Goal: Transaction & Acquisition: Purchase product/service

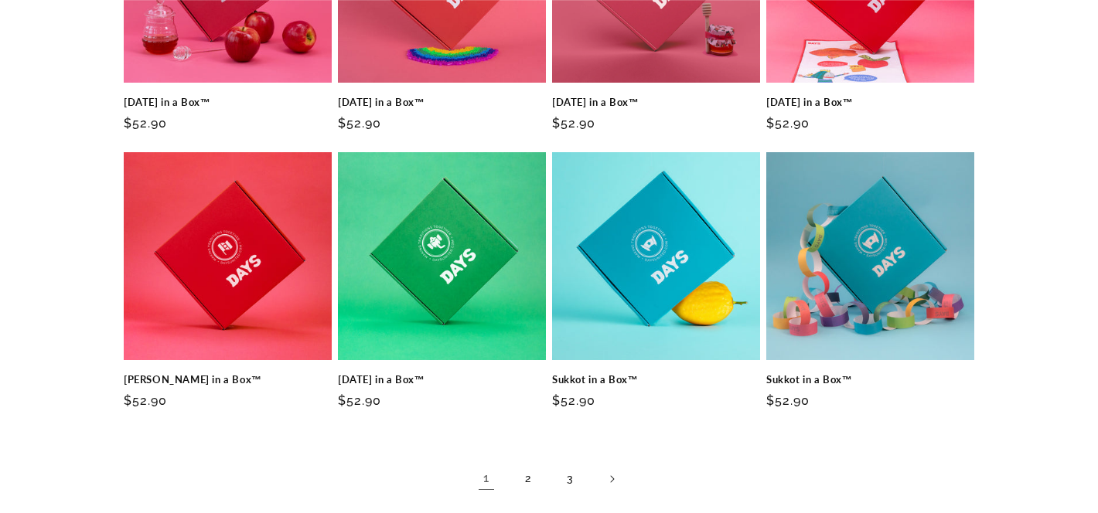
scroll to position [953, 0]
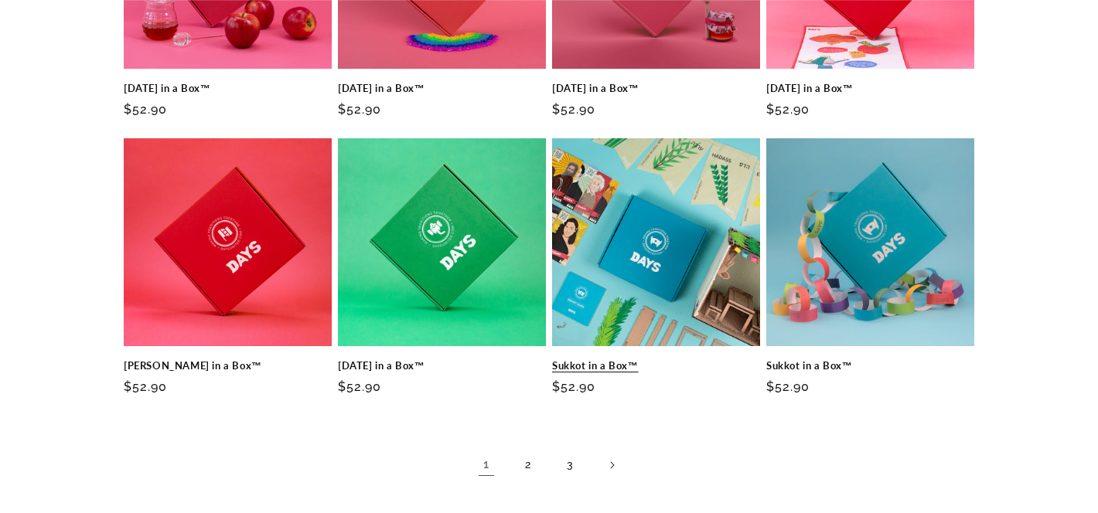
click at [611, 359] on link "Sukkot in a Box™" at bounding box center [656, 365] width 208 height 13
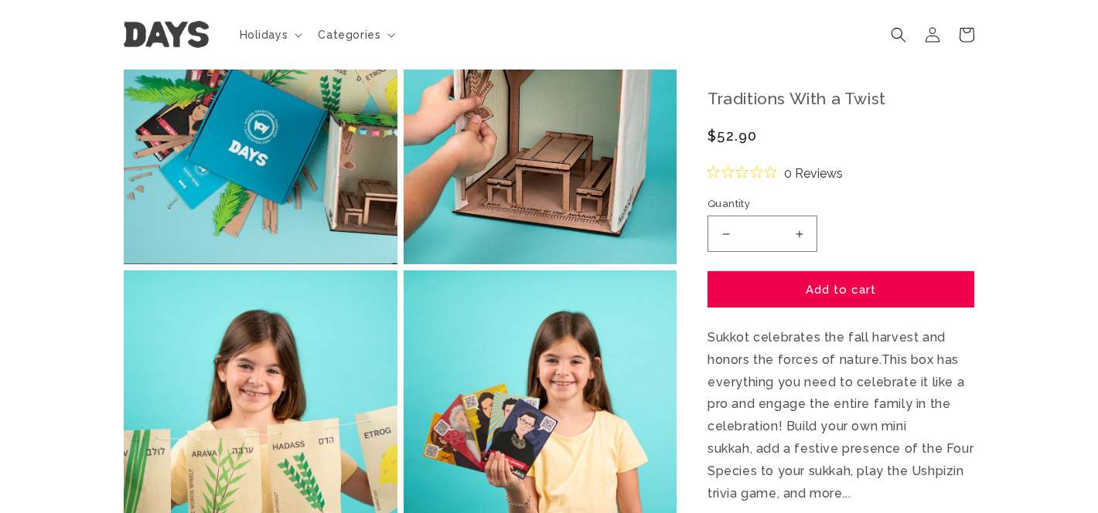
scroll to position [608, 0]
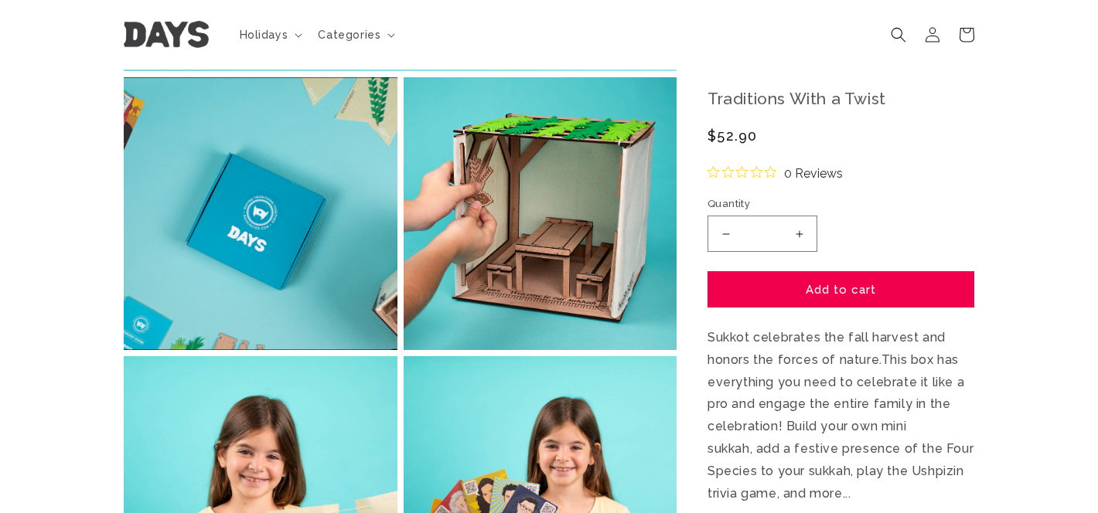
click at [124, 350] on button "Open media 2 in modal" at bounding box center [124, 350] width 0 height 0
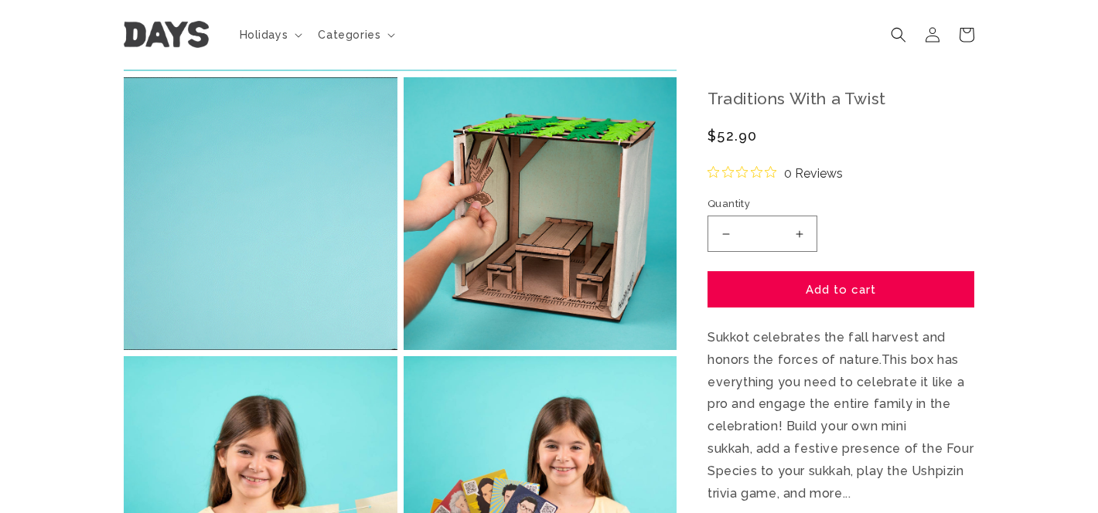
scroll to position [955, 0]
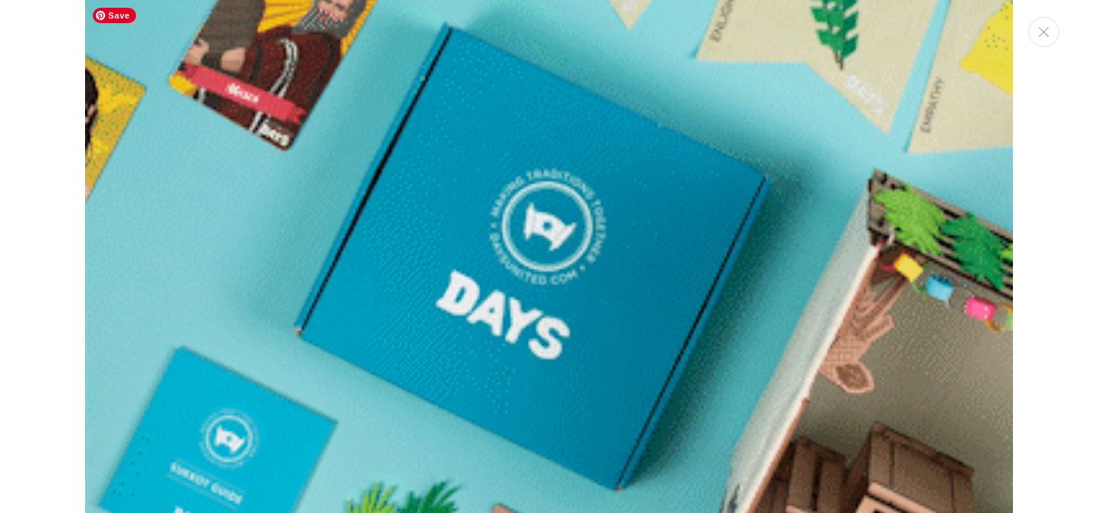
click at [704, 219] on img "Media gallery" at bounding box center [549, 231] width 928 height 928
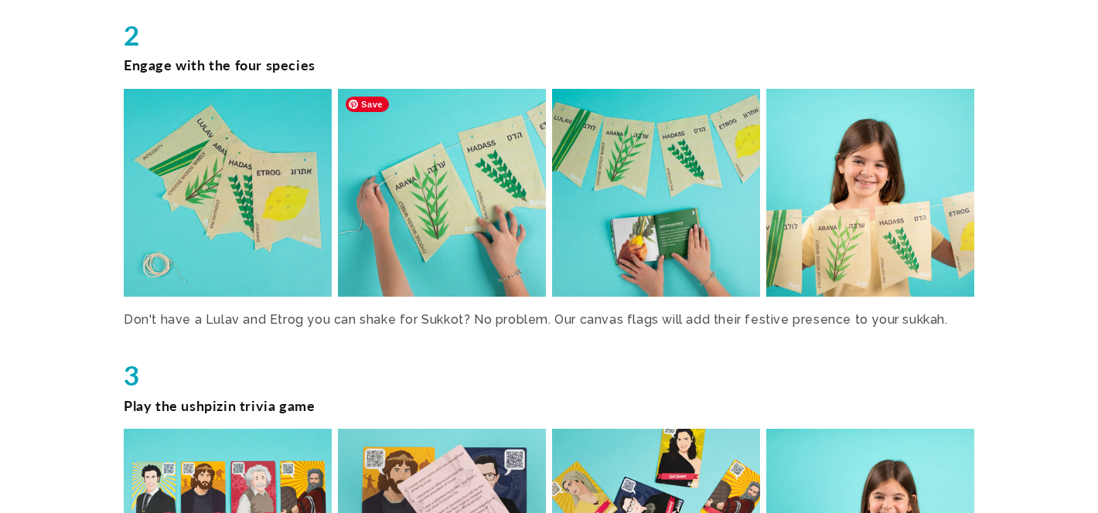
scroll to position [1991, 0]
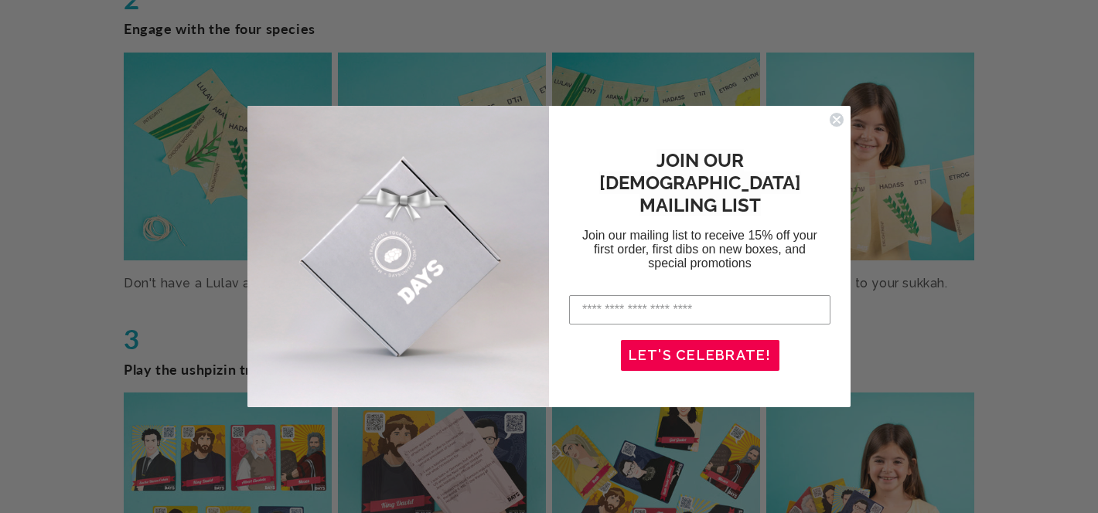
click at [836, 122] on circle "Close dialog" at bounding box center [836, 120] width 15 height 15
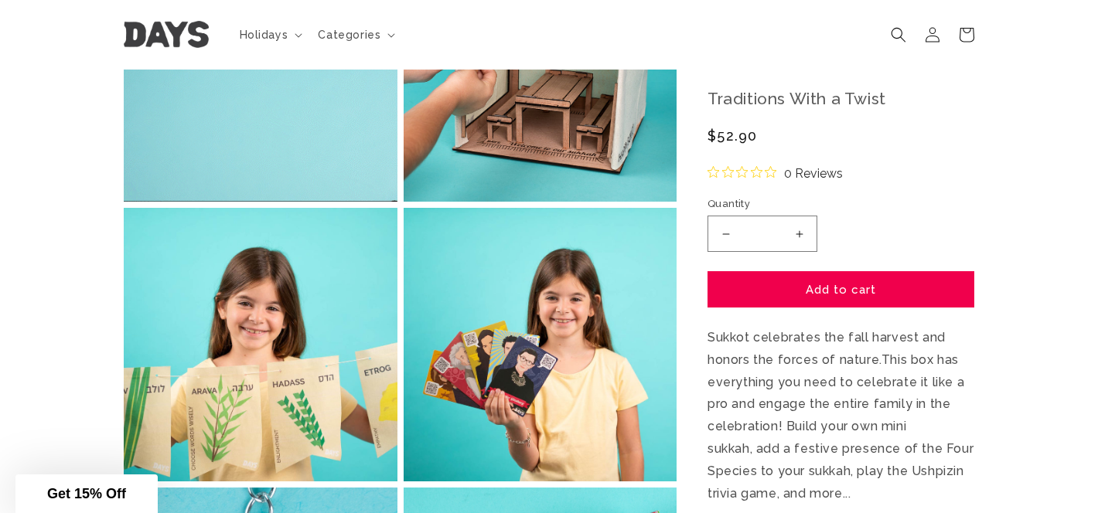
scroll to position [521, 0]
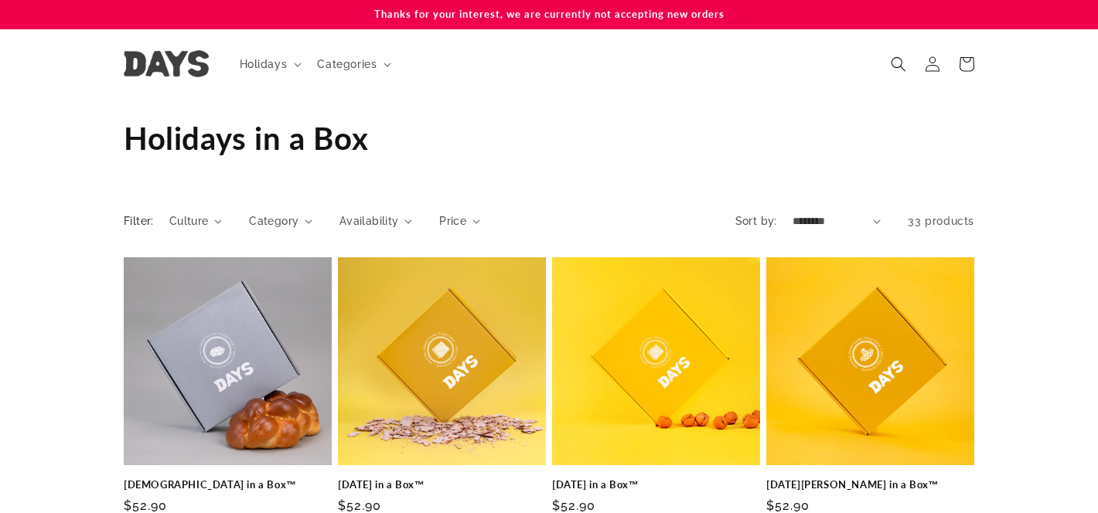
scroll to position [953, 0]
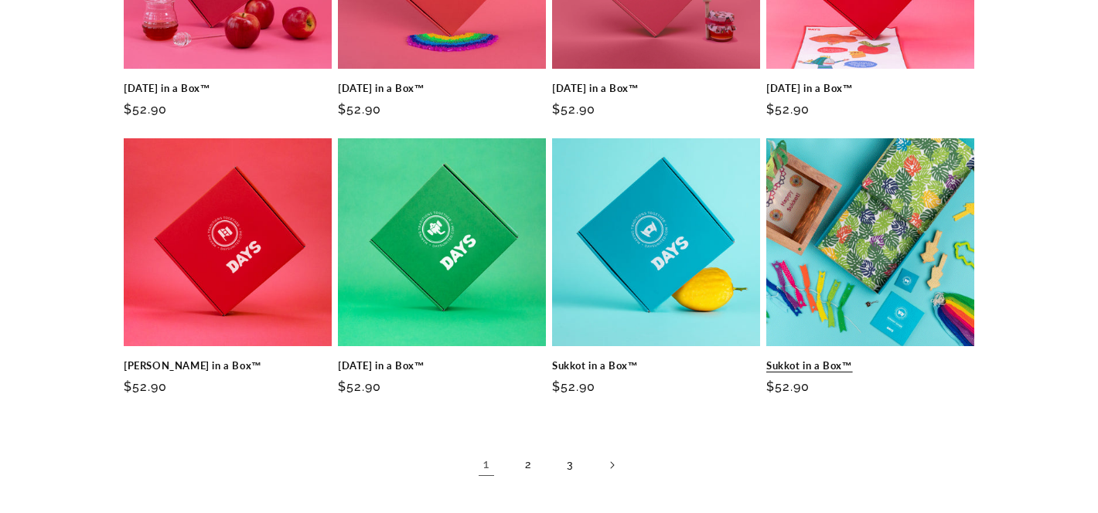
click at [870, 359] on link "Sukkot in a Box™" at bounding box center [870, 365] width 208 height 13
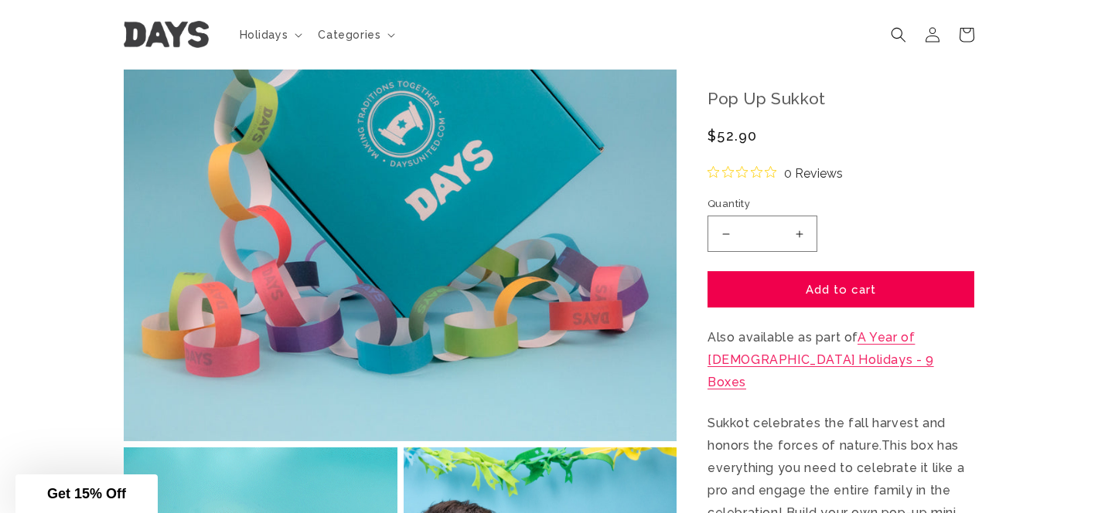
scroll to position [237, 0]
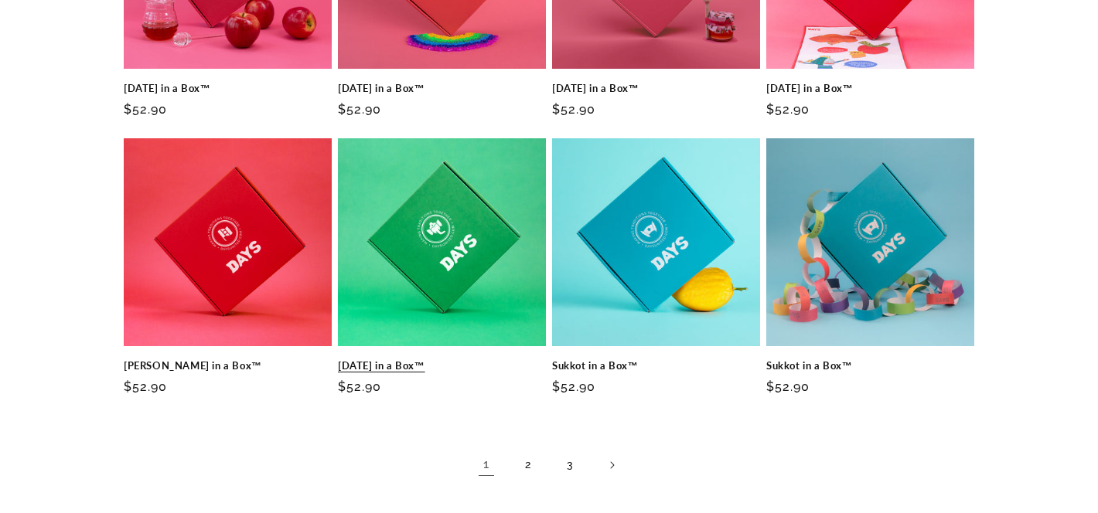
scroll to position [953, 0]
click at [611, 465] on icon "Next page" at bounding box center [612, 465] width 5 height 9
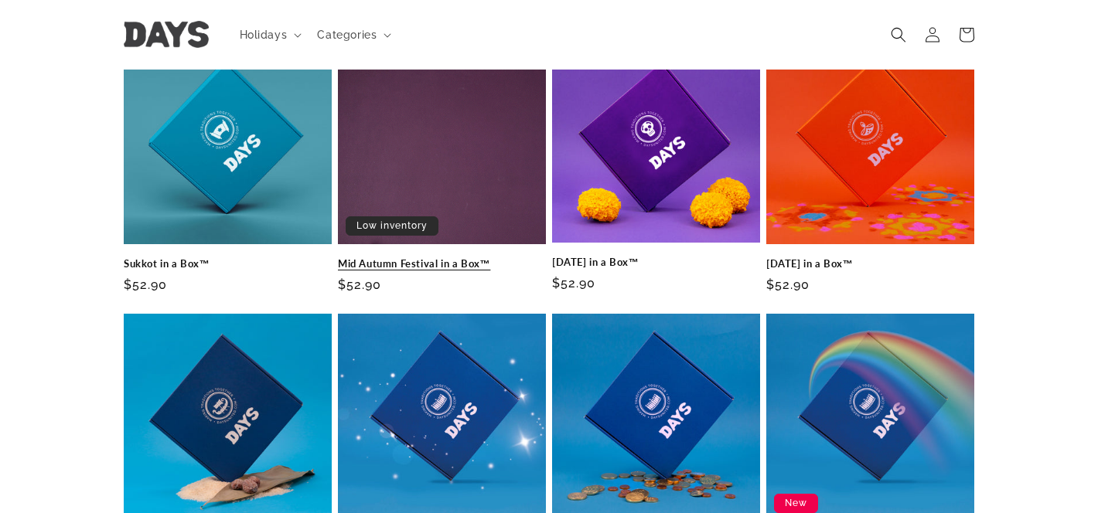
scroll to position [223, 0]
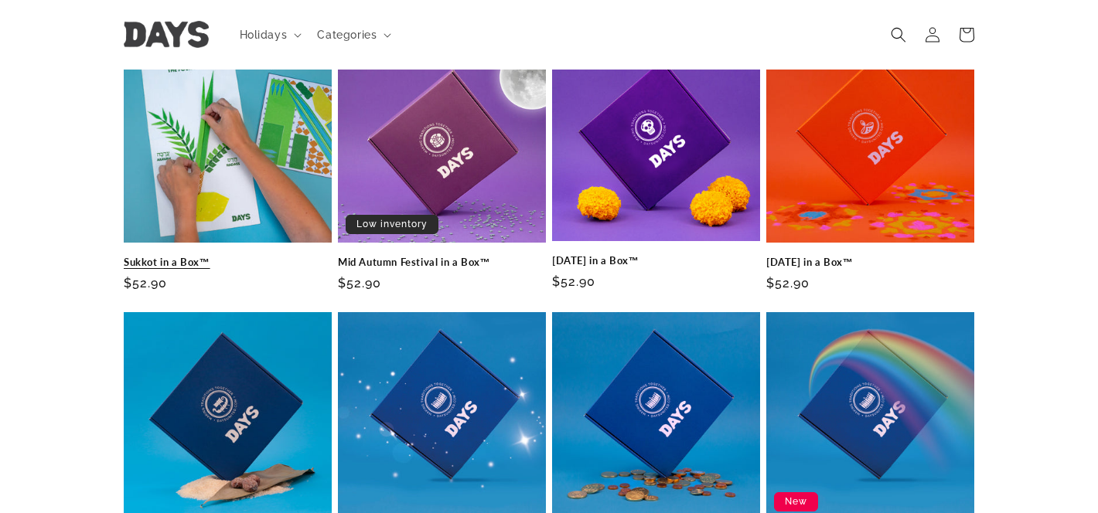
click at [220, 256] on link "Sukkot in a Box™" at bounding box center [228, 262] width 208 height 13
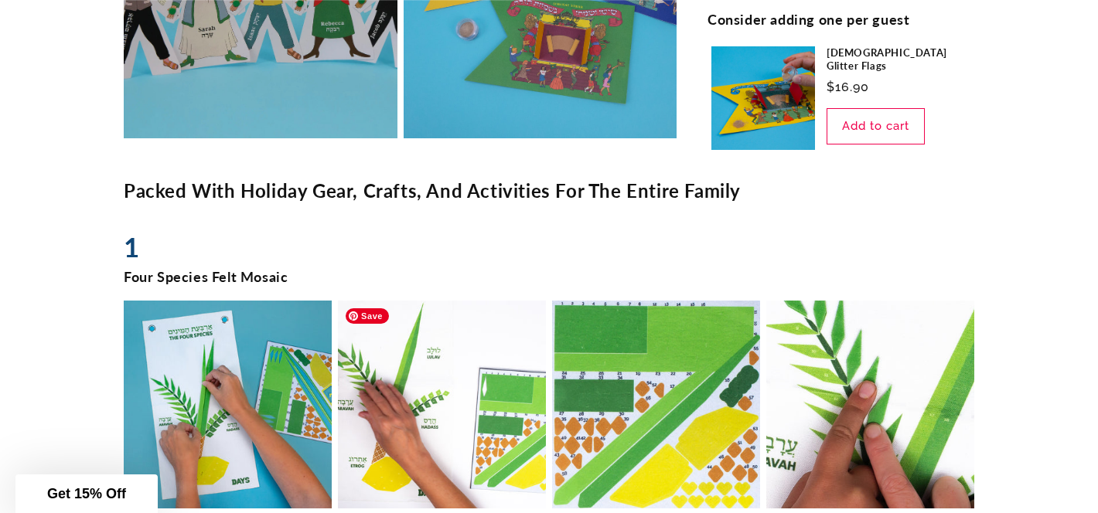
scroll to position [1101, 0]
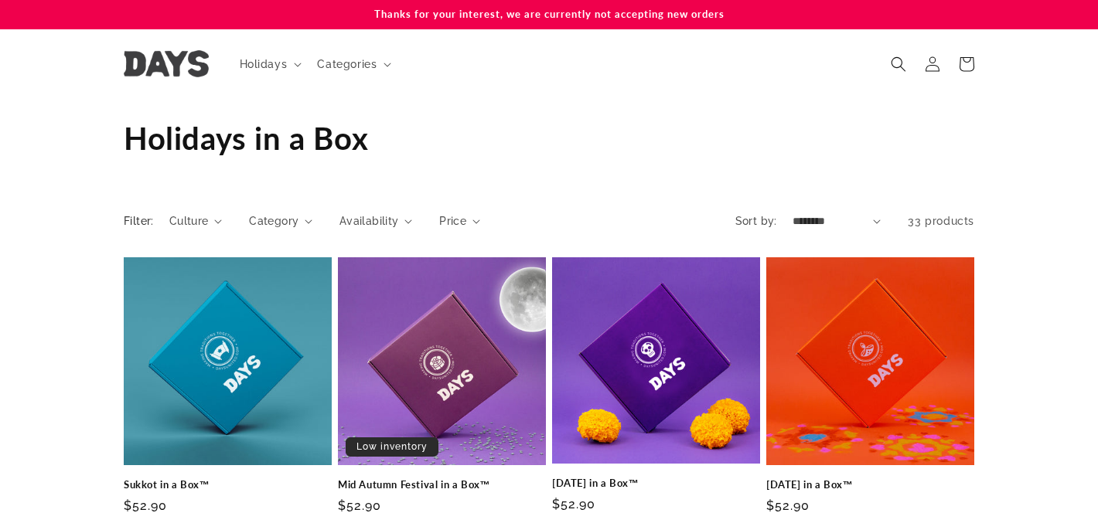
click at [807, 222] on select "**********" at bounding box center [836, 221] width 89 height 16
click at [186, 222] on span "Culture" at bounding box center [188, 221] width 39 height 16
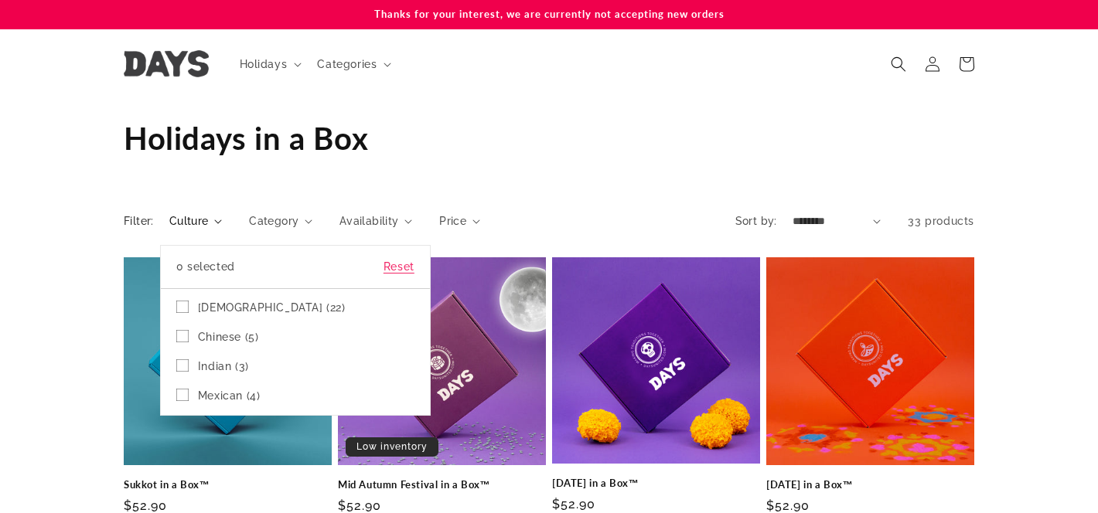
click at [218, 307] on span "Jewish (22)" at bounding box center [272, 308] width 148 height 14
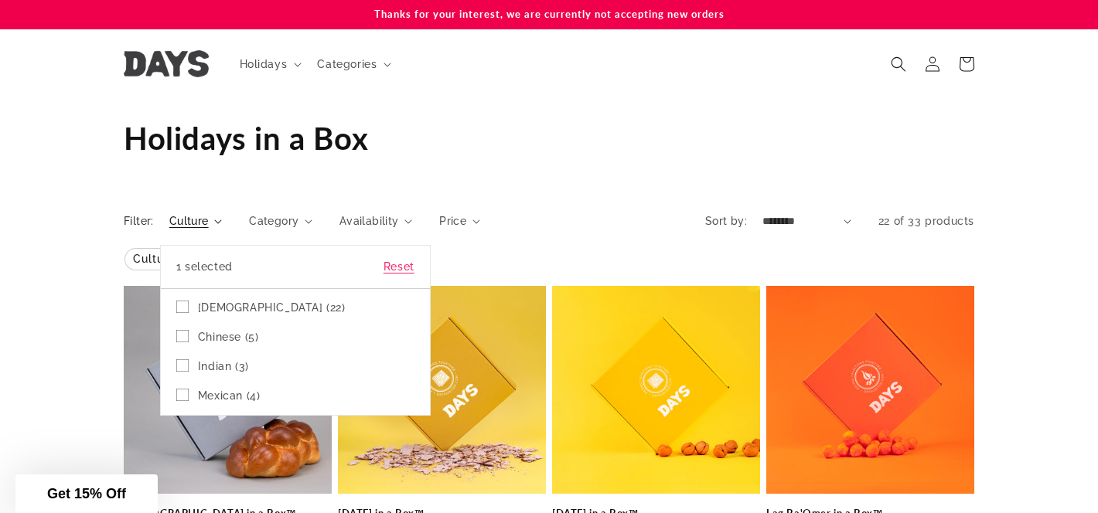
click at [169, 230] on summary "Culture" at bounding box center [195, 221] width 53 height 16
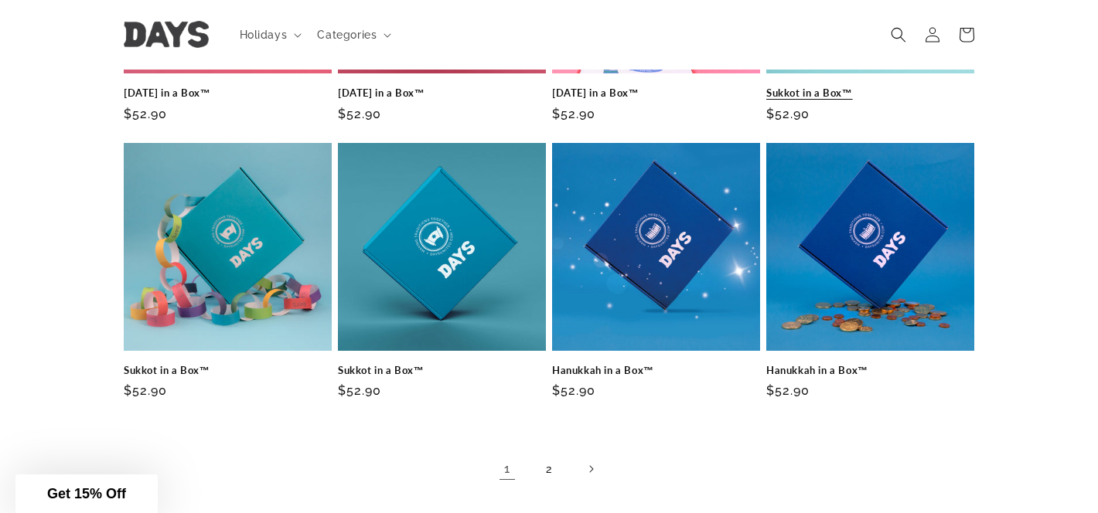
scroll to position [963, 0]
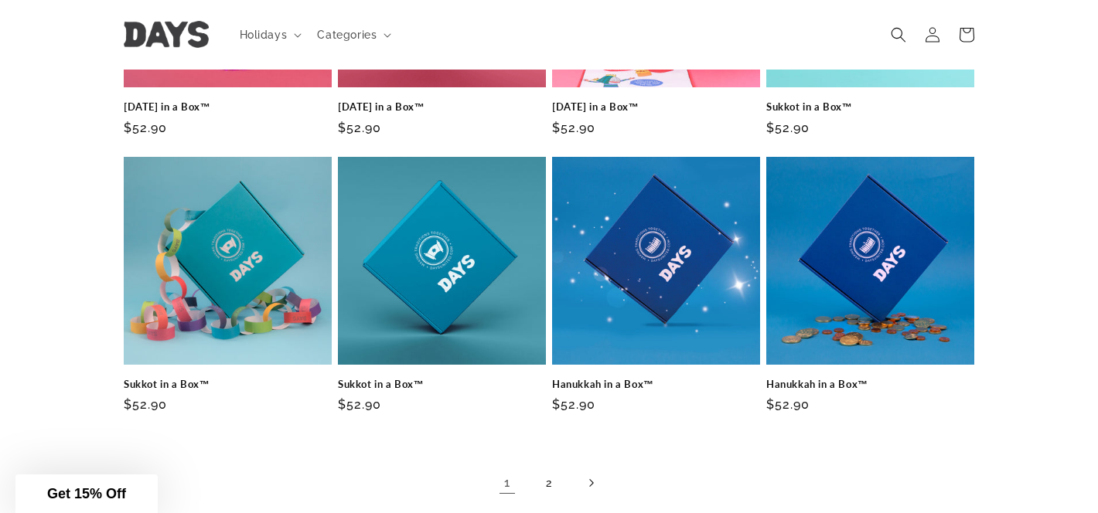
click at [582, 485] on link "Next page" at bounding box center [591, 483] width 34 height 34
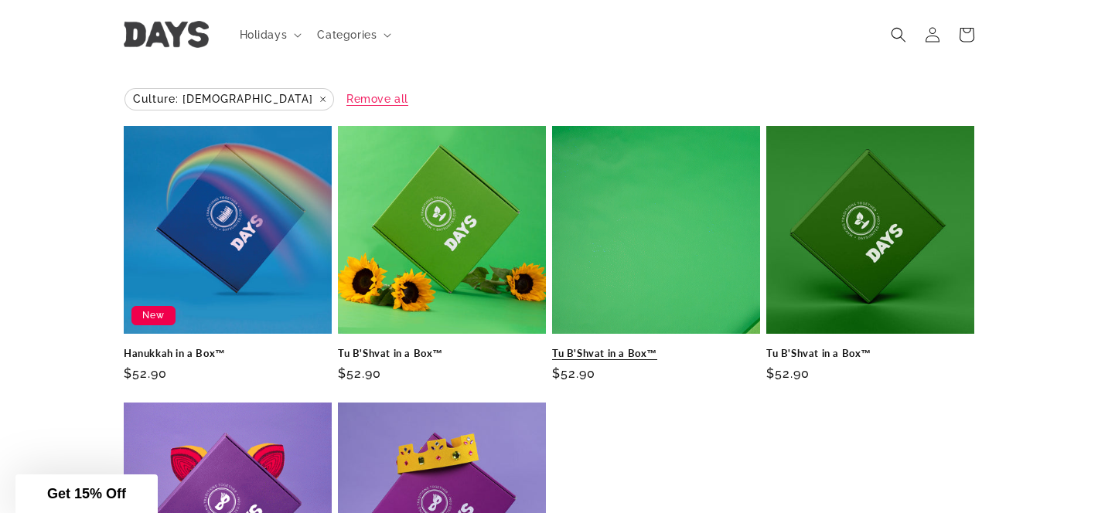
scroll to position [140, 0]
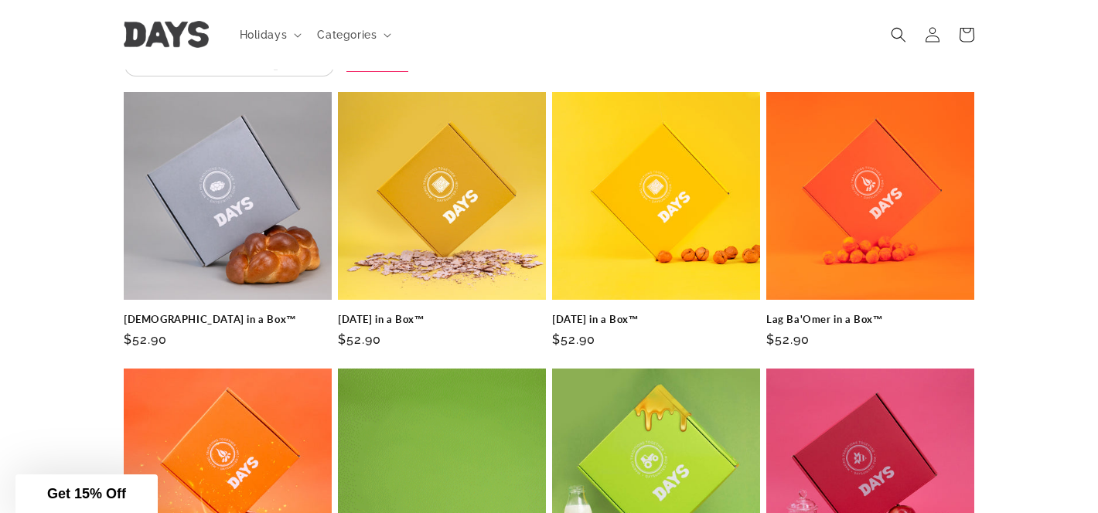
scroll to position [189, 0]
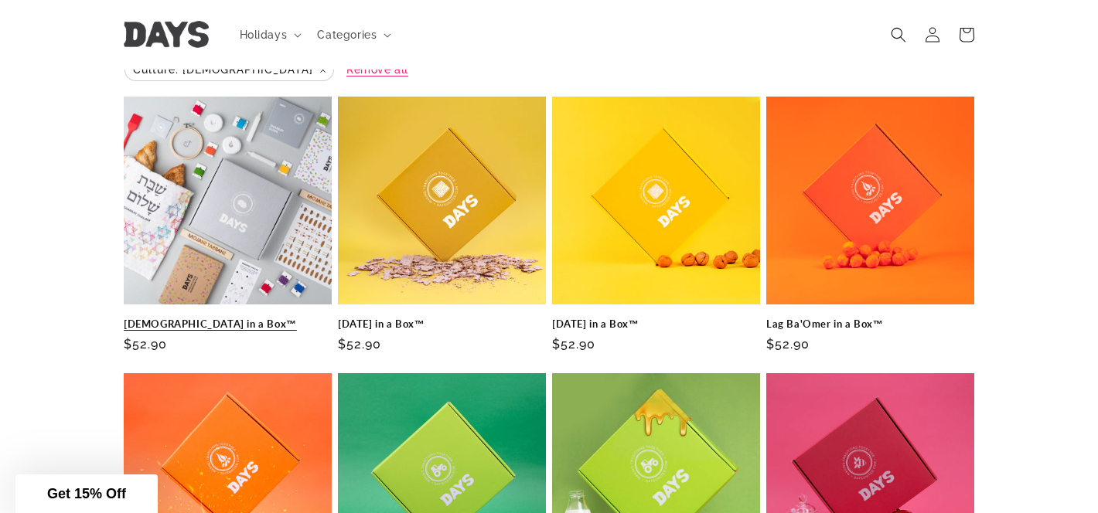
click at [265, 318] on link "[DEMOGRAPHIC_DATA] in a Box™" at bounding box center [228, 324] width 208 height 13
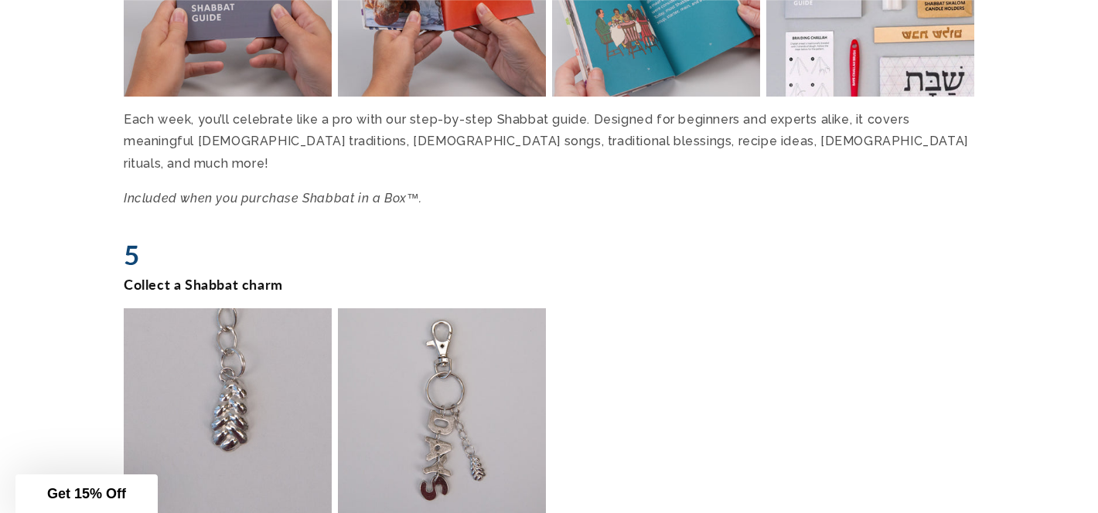
scroll to position [2884, 0]
